Goal: Find specific page/section: Find specific page/section

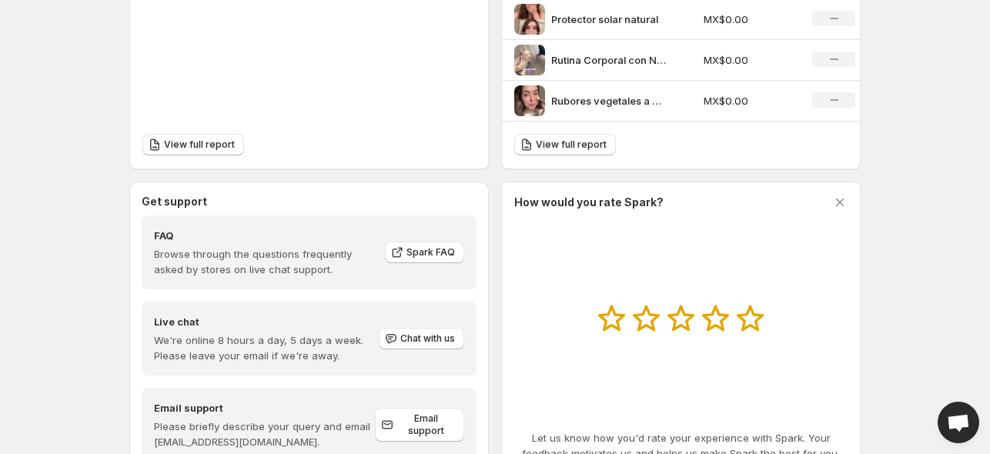
scroll to position [570, 0]
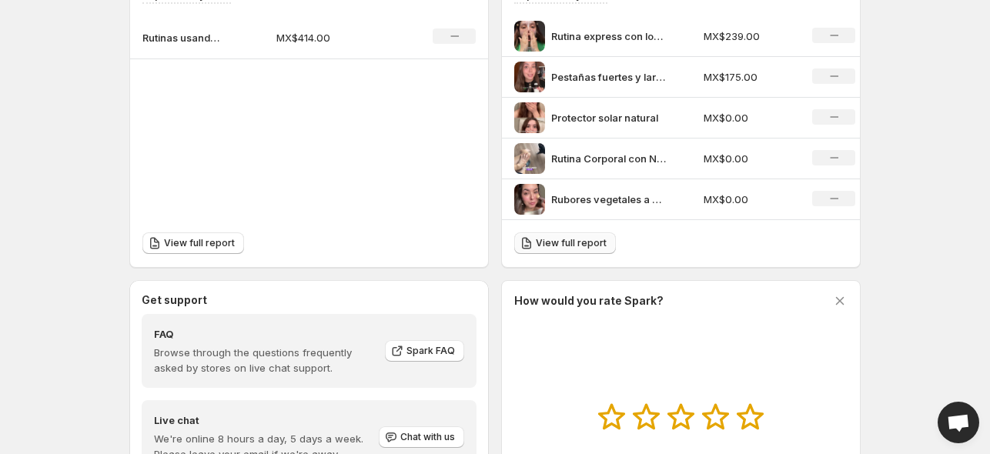
click at [566, 242] on span "View full report" at bounding box center [571, 243] width 71 height 12
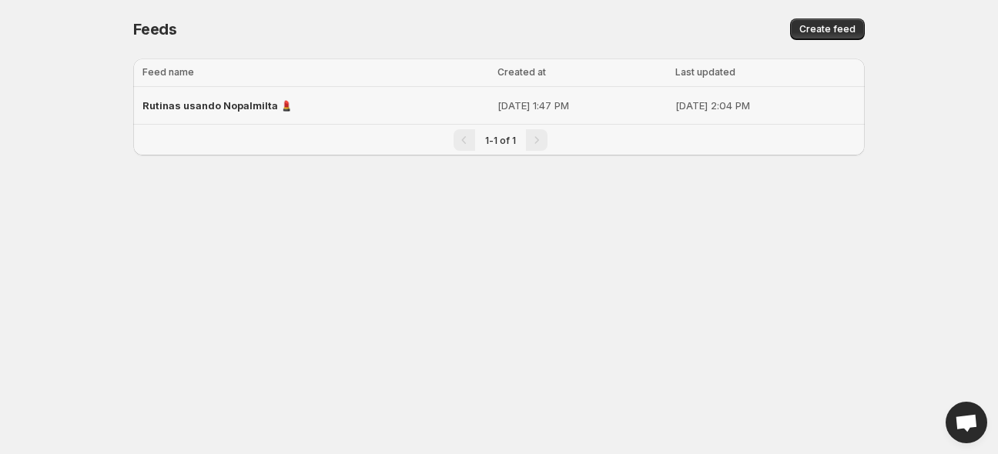
click at [222, 105] on span "Rutinas usando Nopalmilta 💄" at bounding box center [217, 105] width 150 height 12
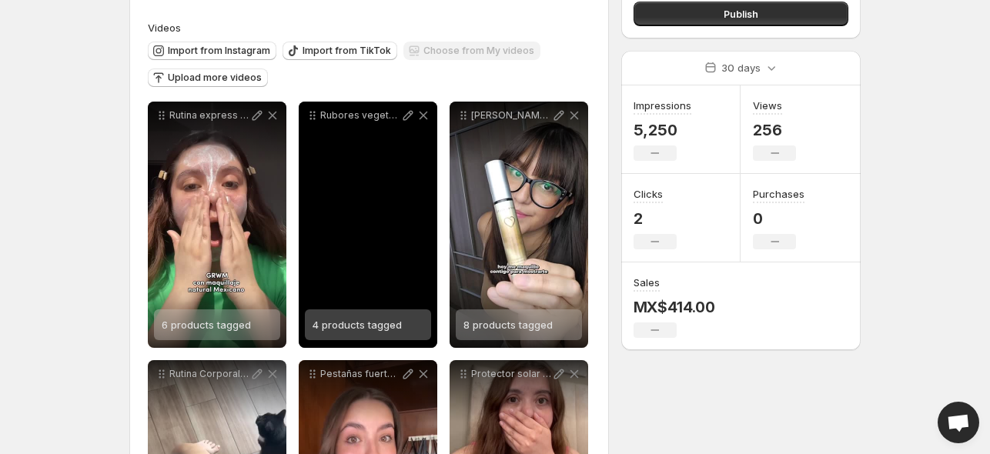
scroll to position [154, 0]
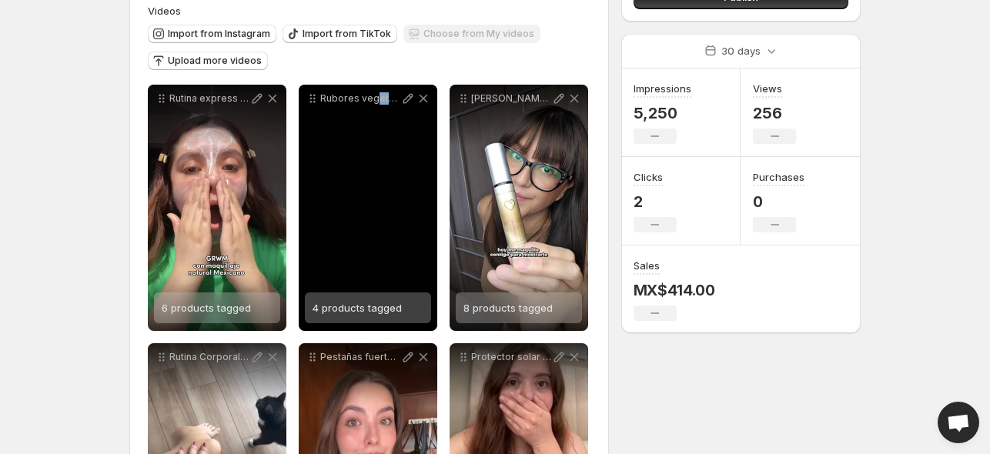
drag, startPoint x: 377, startPoint y: 212, endPoint x: 416, endPoint y: 184, distance: 47.4
click at [416, 184] on div "Rubores vegetales a prueba" at bounding box center [368, 208] width 139 height 246
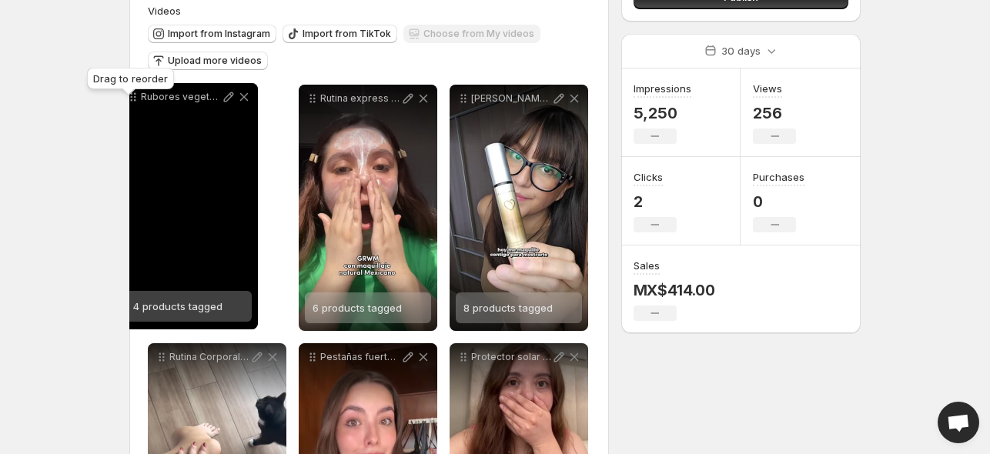
drag, startPoint x: 316, startPoint y: 98, endPoint x: 151, endPoint y: 105, distance: 165.7
click at [141, 105] on icon at bounding box center [132, 96] width 15 height 15
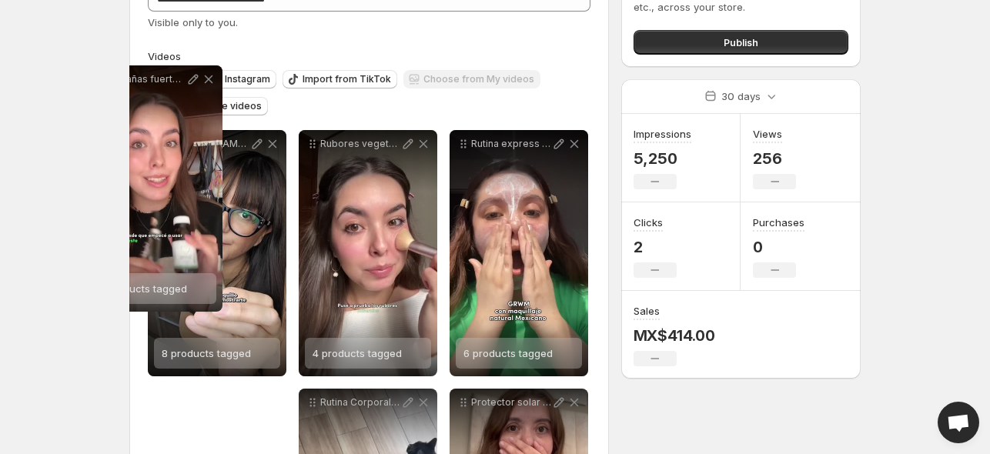
scroll to position [94, 0]
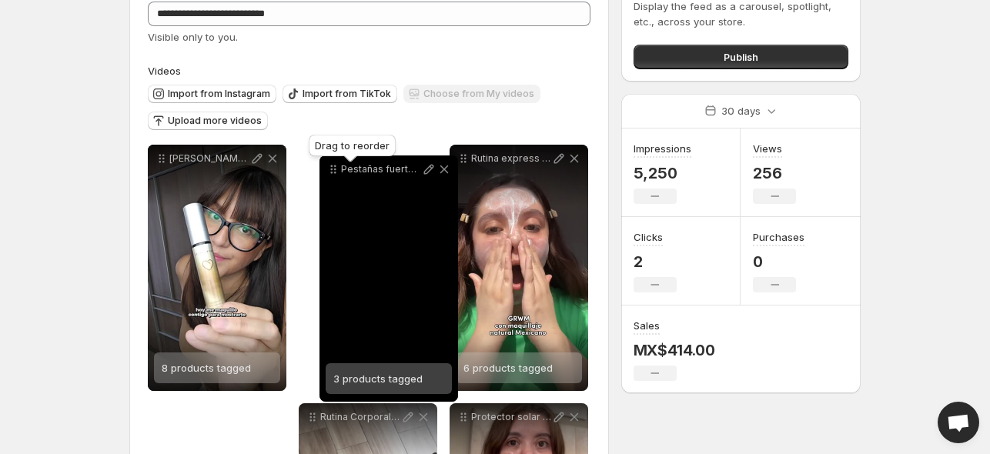
drag, startPoint x: 309, startPoint y: 280, endPoint x: 330, endPoint y: 169, distance: 113.5
click at [330, 169] on icon at bounding box center [333, 169] width 15 height 15
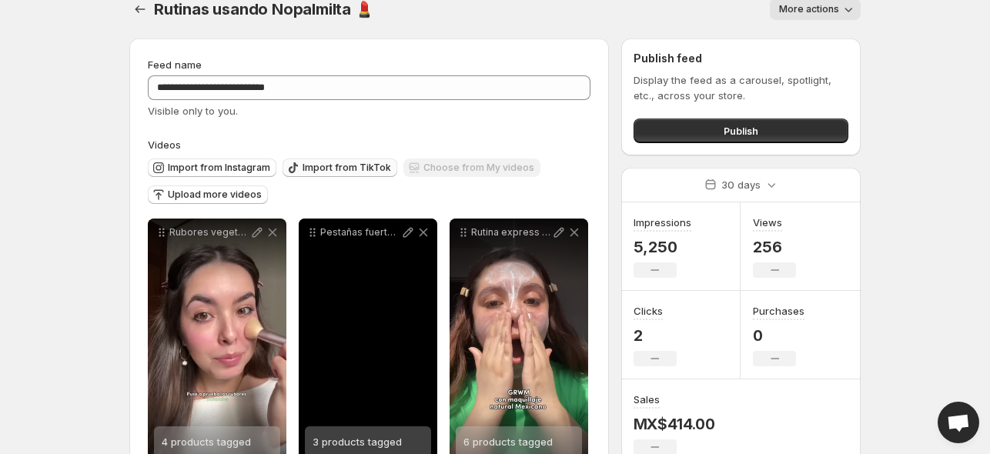
scroll to position [17, 0]
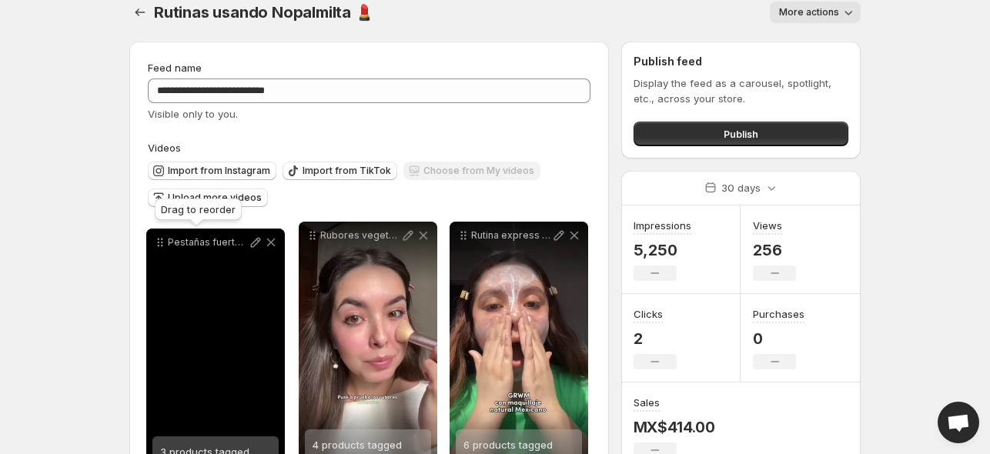
drag, startPoint x: 314, startPoint y: 237, endPoint x: 162, endPoint y: 244, distance: 151.8
click at [162, 244] on icon at bounding box center [159, 242] width 15 height 15
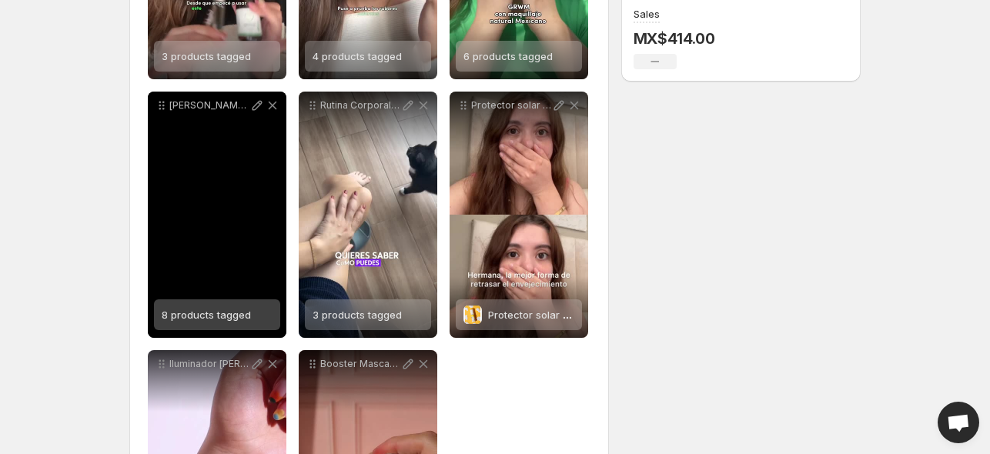
scroll to position [402, 0]
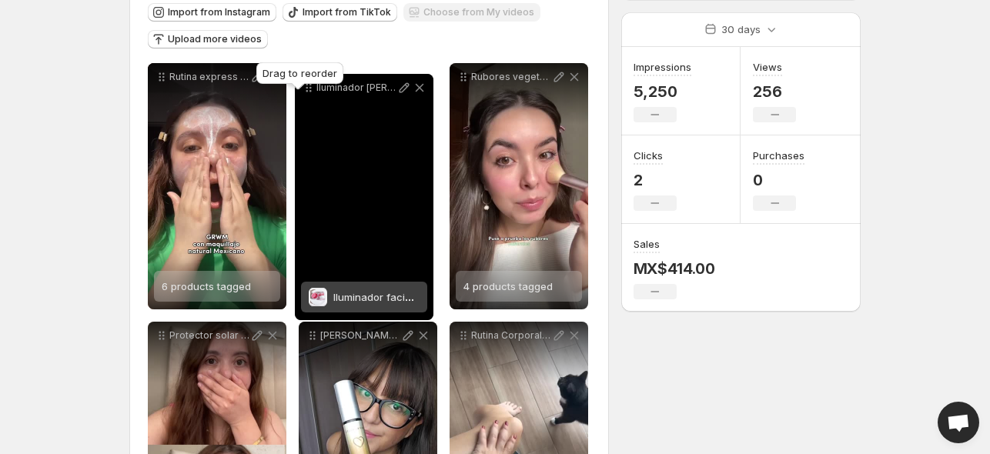
drag, startPoint x: 162, startPoint y: 370, endPoint x: 309, endPoint y: 90, distance: 316.4
click at [309, 90] on body "**********" at bounding box center [495, 52] width 990 height 454
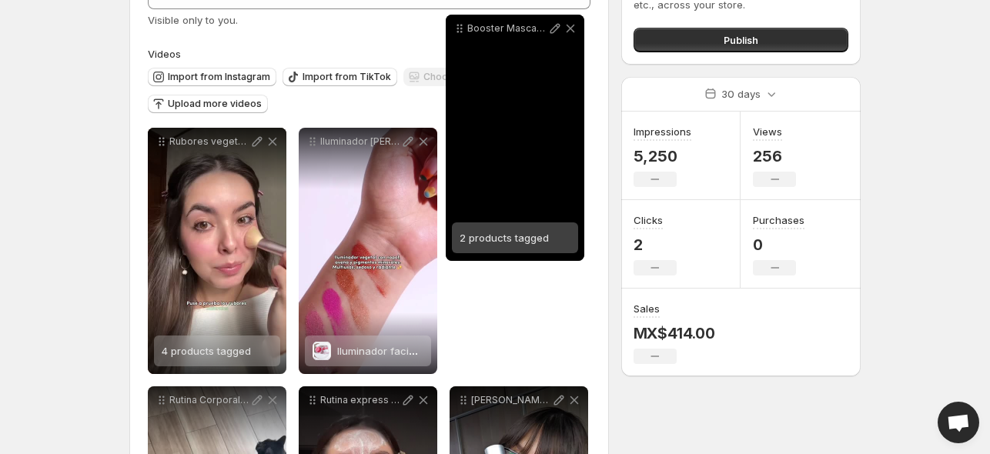
scroll to position [62, 0]
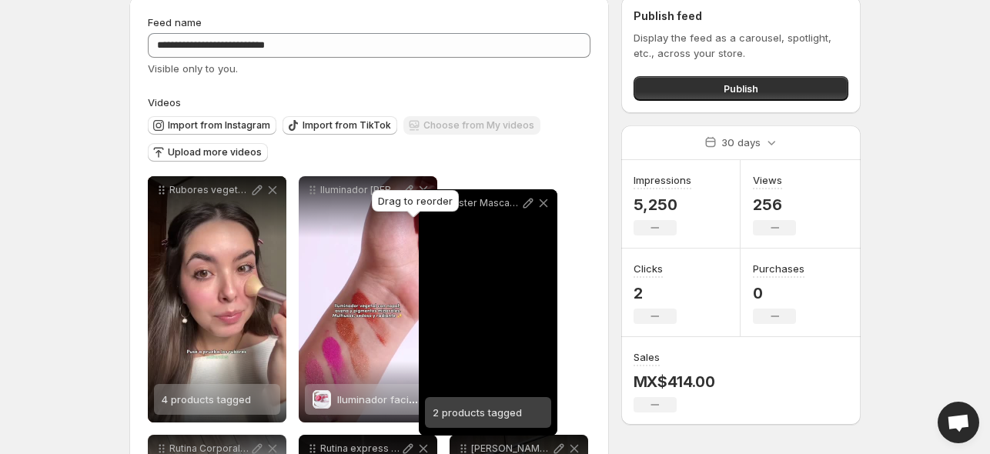
drag, startPoint x: 313, startPoint y: 269, endPoint x: 433, endPoint y: 210, distance: 133.6
click at [433, 210] on body "**********" at bounding box center [495, 165] width 990 height 454
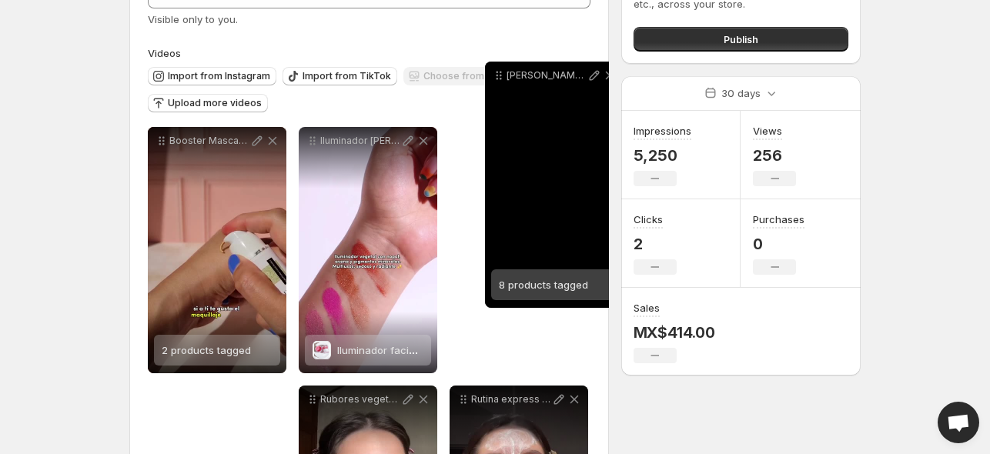
scroll to position [109, 0]
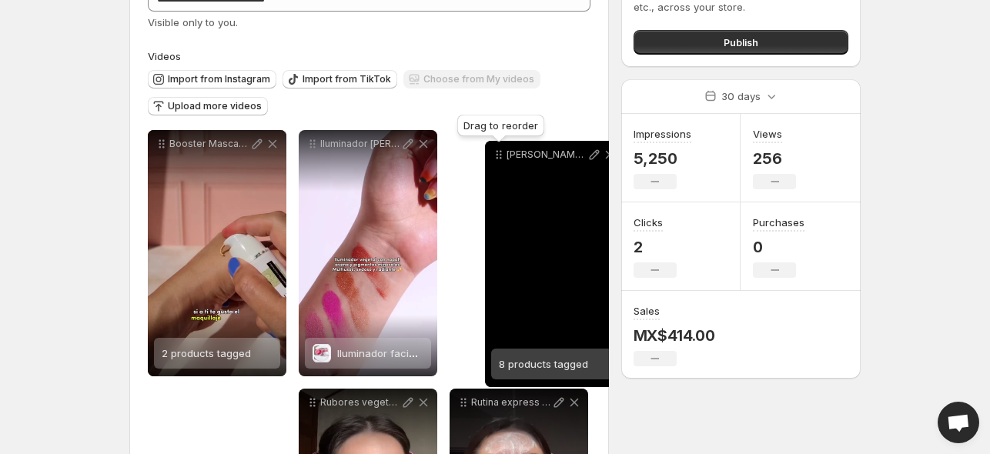
drag, startPoint x: 463, startPoint y: 222, endPoint x: 484, endPoint y: 150, distance: 74.8
click at [491, 150] on icon at bounding box center [498, 154] width 15 height 15
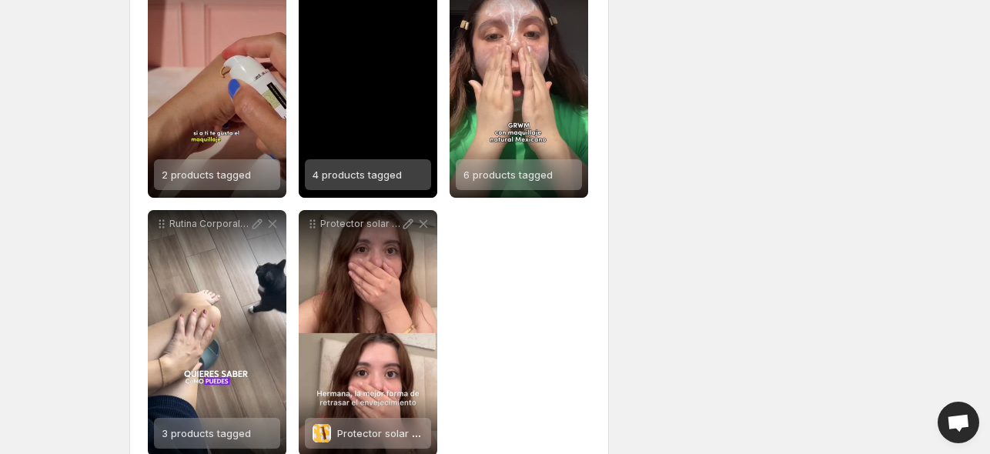
scroll to position [570, 0]
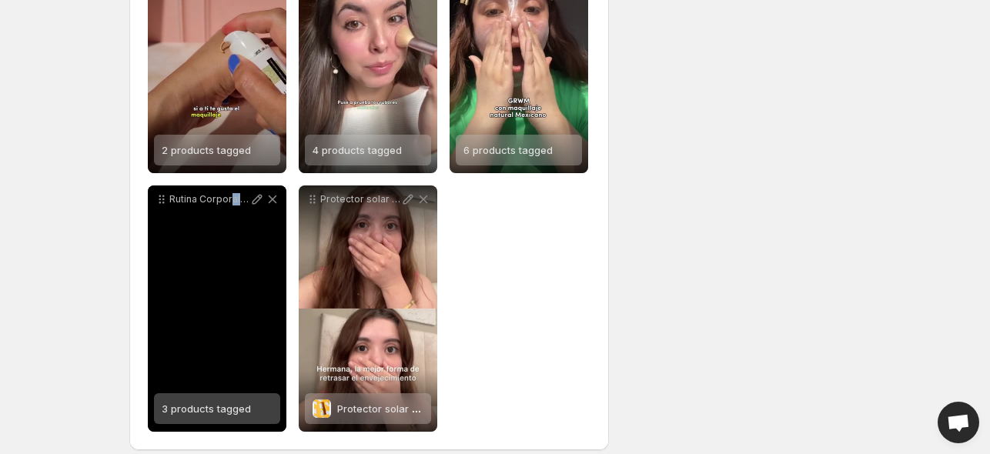
drag, startPoint x: 230, startPoint y: 289, endPoint x: 165, endPoint y: 219, distance: 95.8
click at [246, 264] on div "Rutina Corporal con Nopalmilta" at bounding box center [217, 308] width 139 height 246
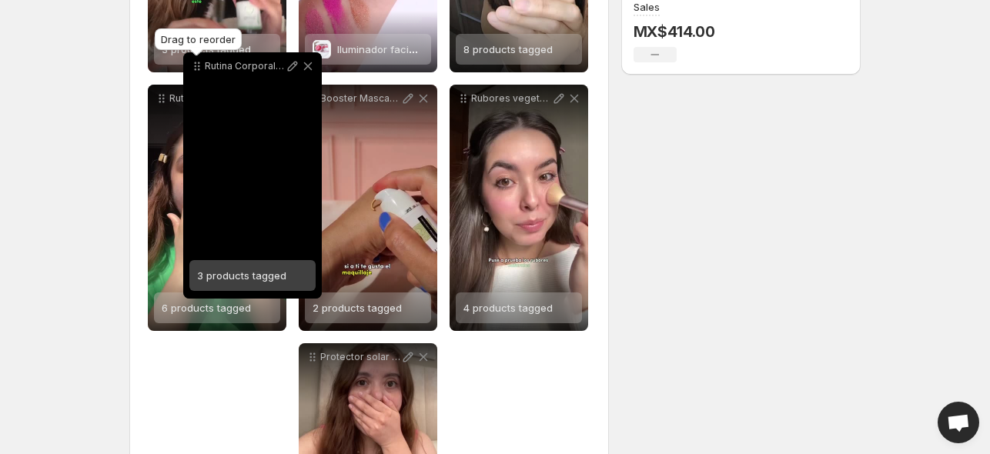
scroll to position [402, 0]
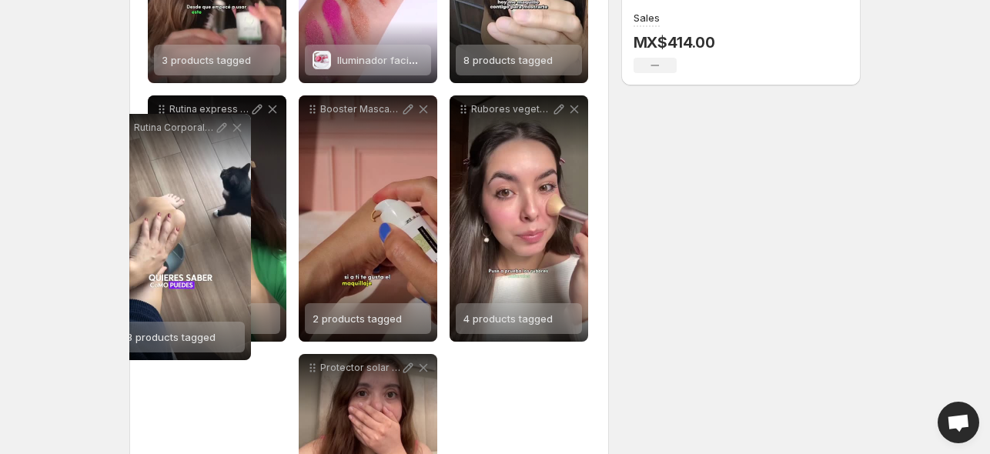
drag, startPoint x: 161, startPoint y: 203, endPoint x: 125, endPoint y: 132, distance: 79.9
click at [125, 132] on div "**********" at bounding box center [489, 140] width 744 height 993
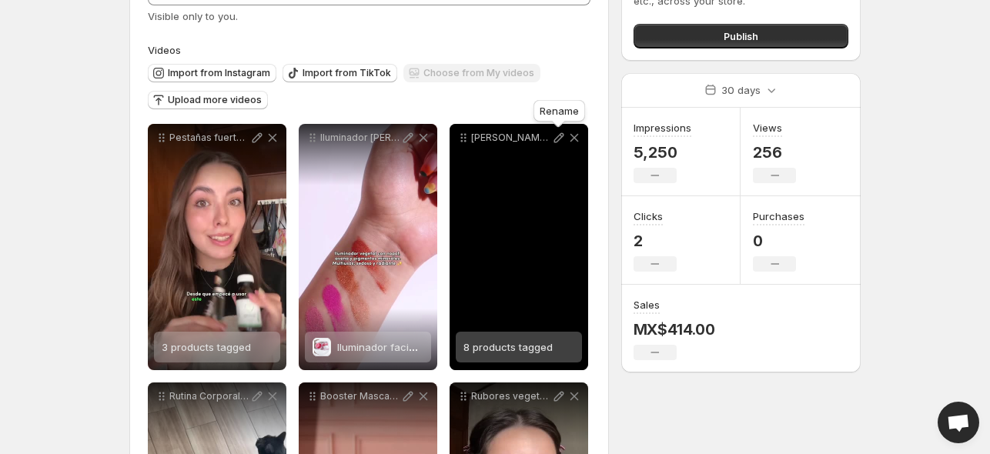
scroll to position [0, 0]
